Goal: Task Accomplishment & Management: Manage account settings

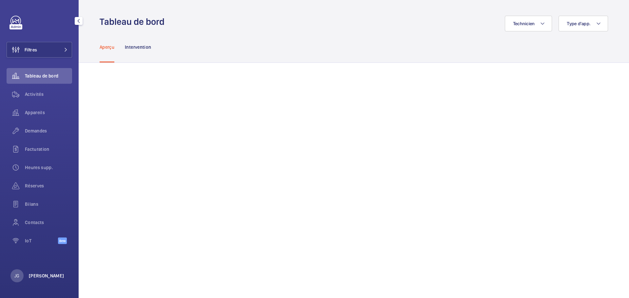
click at [37, 279] on p "[PERSON_NAME]" at bounding box center [46, 276] width 35 height 7
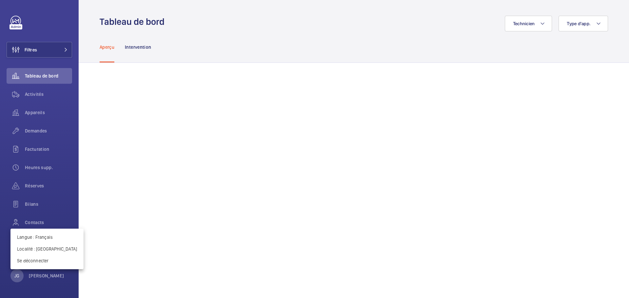
click at [47, 97] on div at bounding box center [314, 149] width 629 height 298
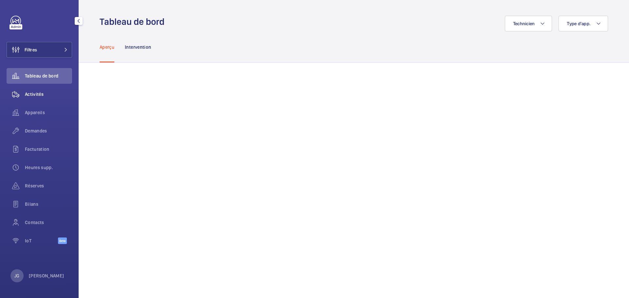
click at [41, 95] on span "Activités" at bounding box center [48, 94] width 47 height 7
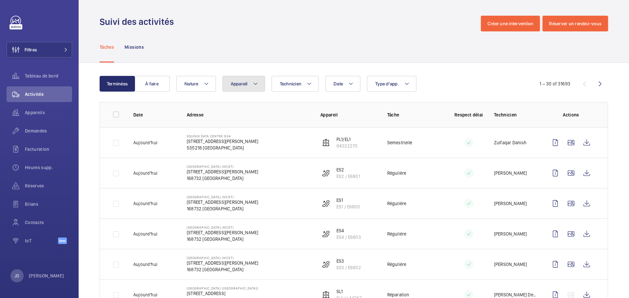
click at [243, 86] on span "Appareil" at bounding box center [239, 83] width 17 height 5
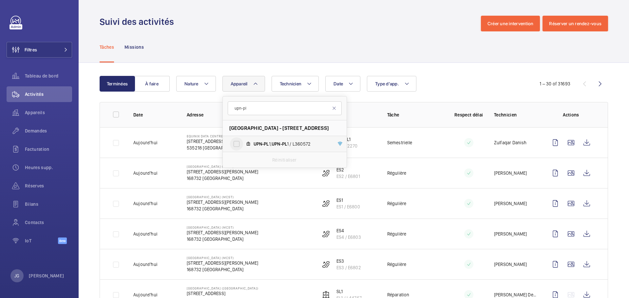
type input "upn-pl"
click at [233, 143] on input "UPN-PL 1, UPN-PL 1 / L360572" at bounding box center [236, 144] width 13 height 13
checkbox input "true"
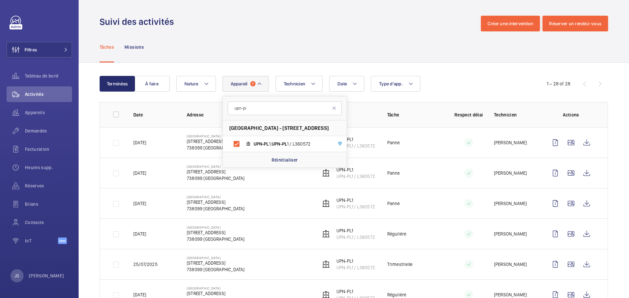
click at [484, 80] on div "Date Technicien Appareil 1 upn-[GEOGRAPHIC_DATA] - [STREET_ADDRESS][GEOGRAPHIC_…" at bounding box center [352, 84] width 353 height 16
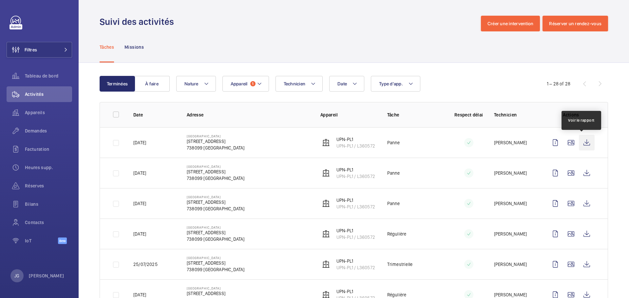
click at [579, 141] on wm-front-icon-button at bounding box center [587, 143] width 16 height 16
click at [580, 144] on wm-front-icon-button at bounding box center [587, 143] width 16 height 16
